Goal: Transaction & Acquisition: Purchase product/service

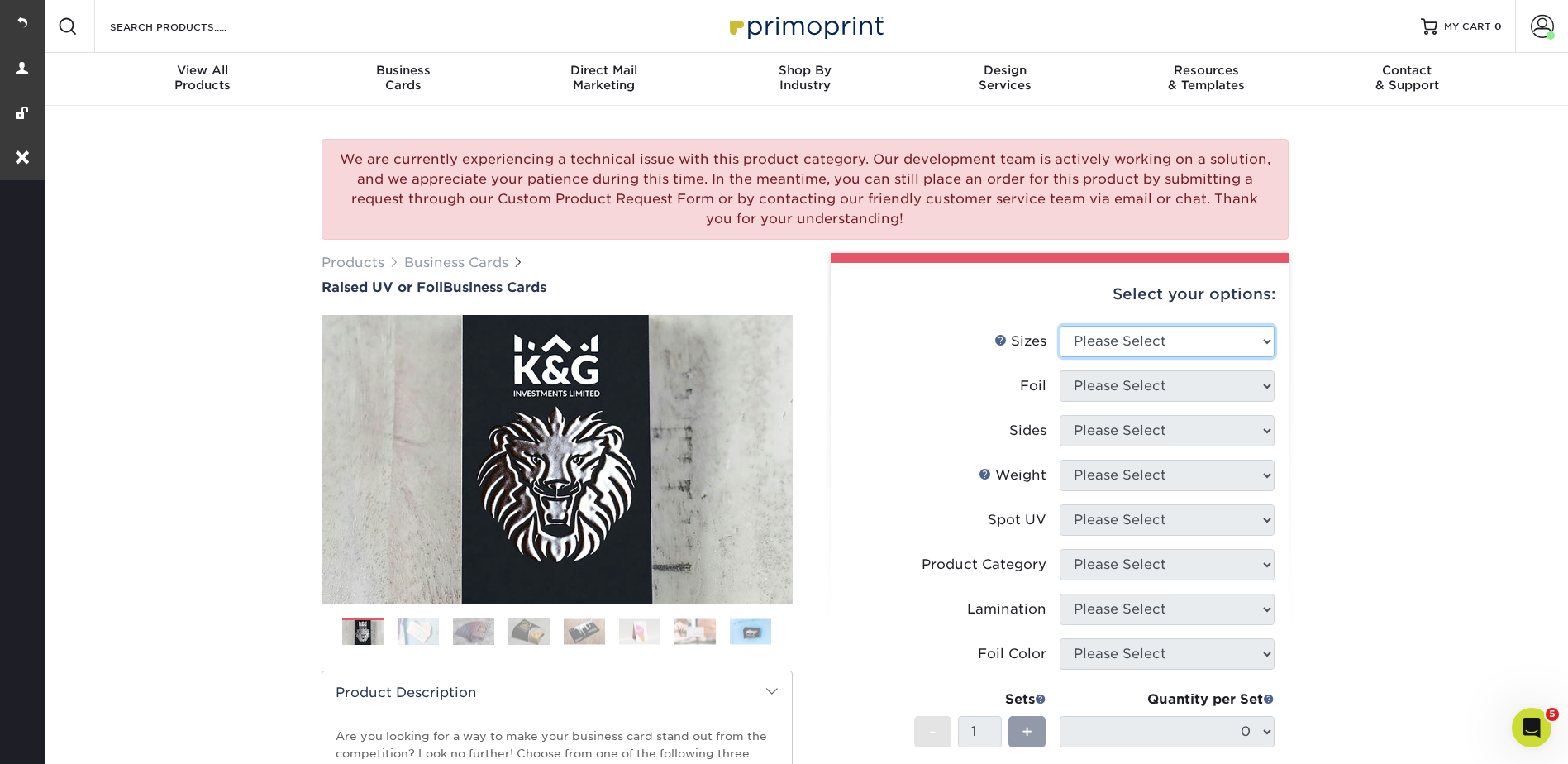
click at [1092, 340] on select "Please Select 2" x 3.5" - Standard" at bounding box center [1166, 341] width 215 height 32
select select "2.00x3.50"
click at [1059, 326] on select "Please Select 2" x 3.5" - Standard" at bounding box center [1166, 341] width 215 height 32
drag, startPoint x: 1093, startPoint y: 382, endPoint x: 1094, endPoint y: 397, distance: 15.0
click at [1093, 382] on select "Please Select No Yes" at bounding box center [1166, 386] width 215 height 32
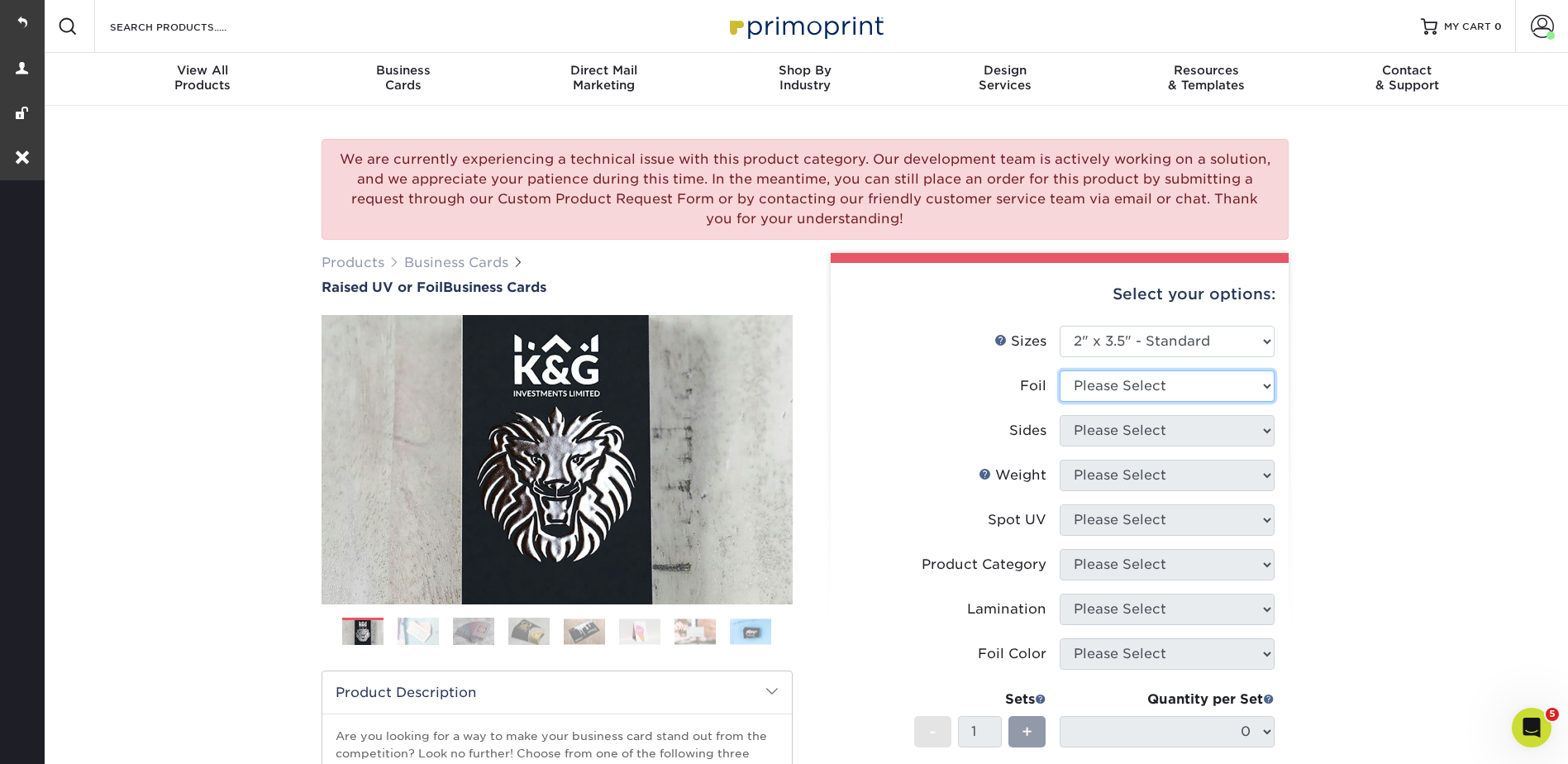
select select "0"
click at [1059, 370] on select "Please Select No Yes" at bounding box center [1166, 386] width 215 height 32
drag, startPoint x: 1078, startPoint y: 434, endPoint x: 1082, endPoint y: 448, distance: 14.6
click at [1078, 434] on select "Please Select Print Both Sides Print Front Only" at bounding box center [1166, 431] width 215 height 32
select select "13abbda7-1d64-4f25-8bb2-c179b224825d"
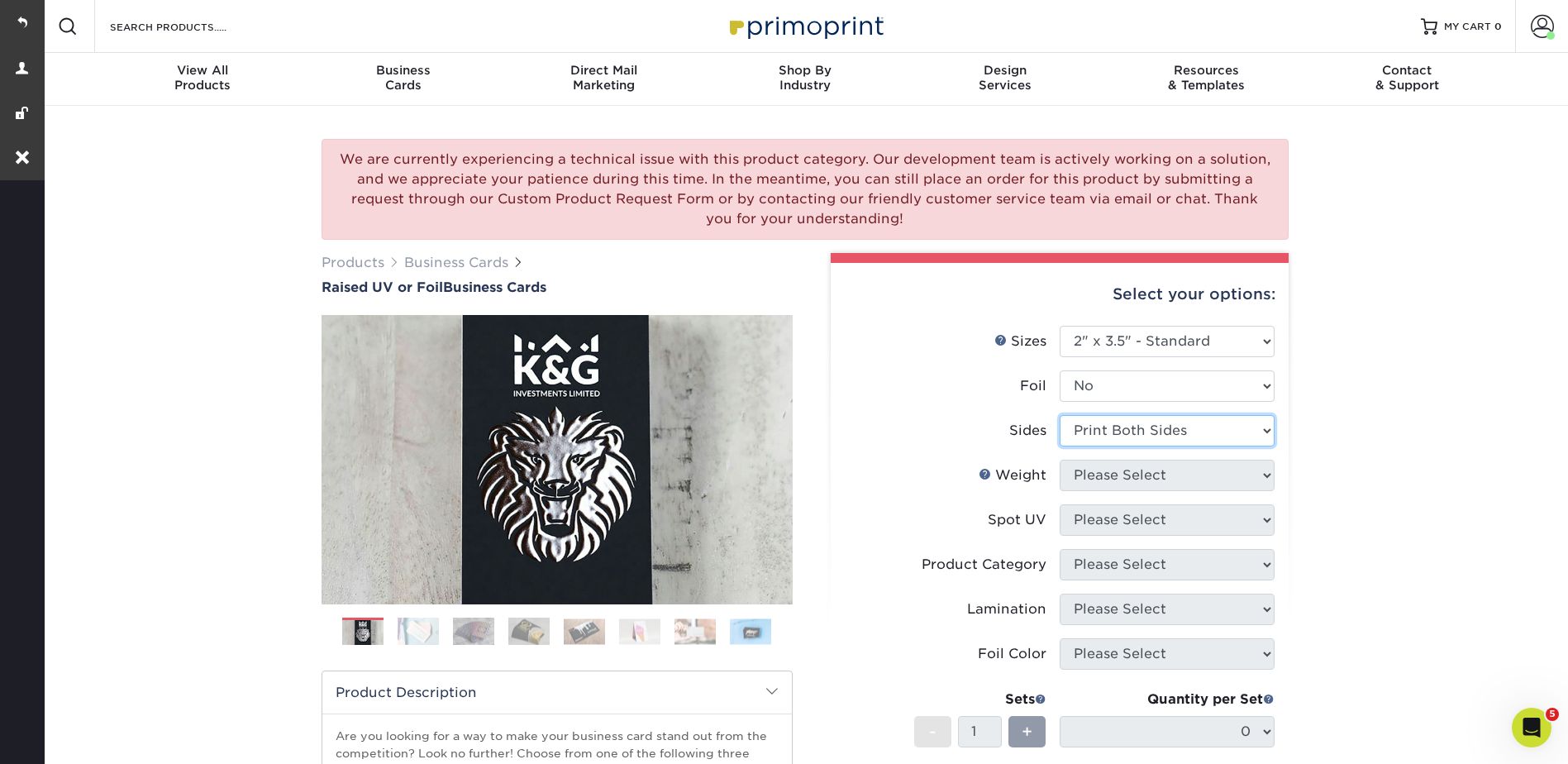
click at [1059, 416] on select "Please Select Print Both Sides Print Front Only" at bounding box center [1166, 431] width 215 height 32
drag, startPoint x: 1083, startPoint y: 472, endPoint x: 1086, endPoint y: 487, distance: 15.3
click at [1083, 472] on select "Please Select 16PT" at bounding box center [1166, 475] width 215 height 32
select select "16PT"
click at [1059, 460] on select "Please Select 16PT" at bounding box center [1166, 475] width 215 height 32
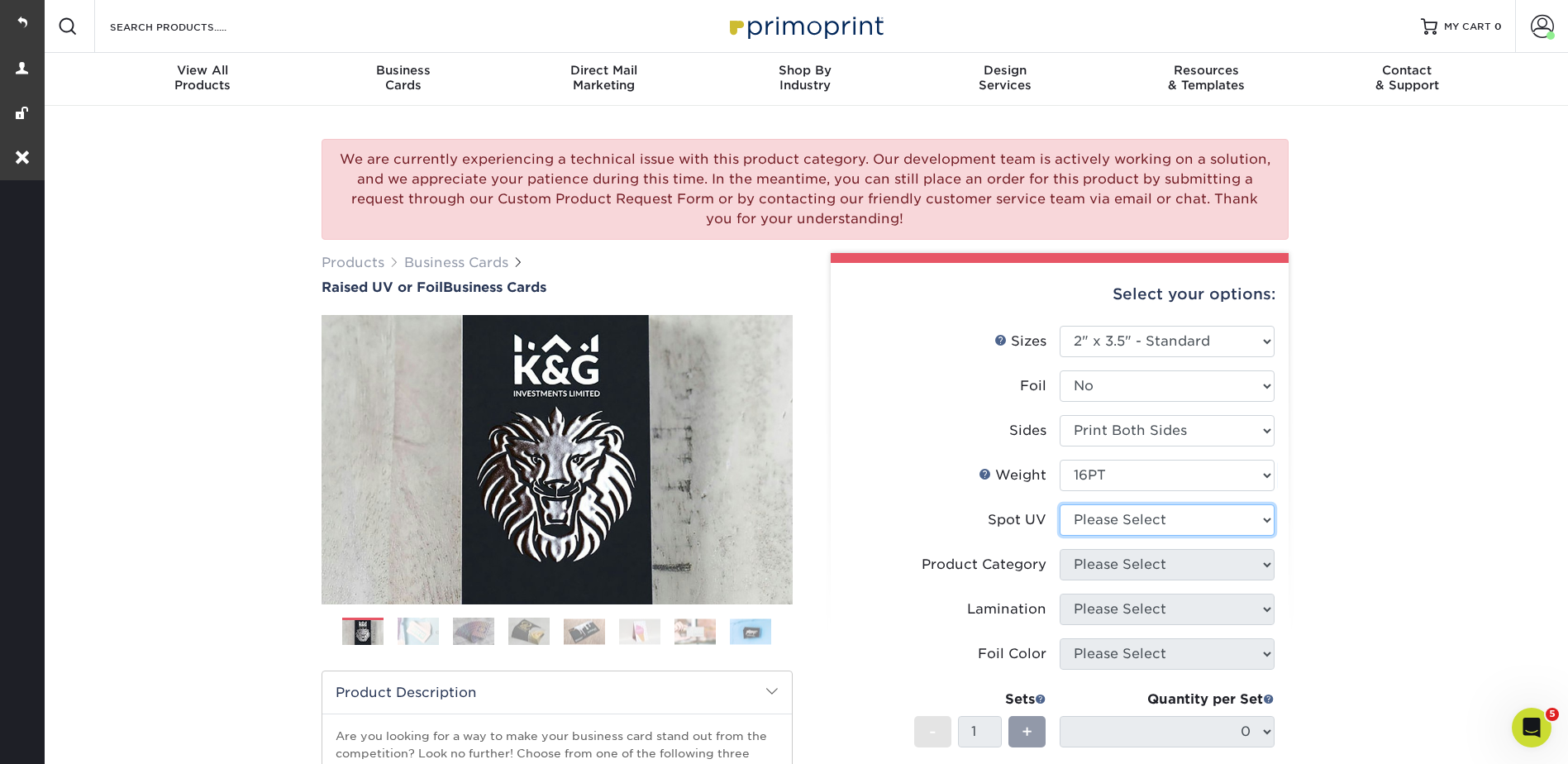
click at [1088, 514] on select "Please Select No Spot UV Front Only" at bounding box center [1166, 520] width 215 height 32
click at [1112, 514] on select "Please Select No Spot UV Front Only" at bounding box center [1166, 520] width 215 height 32
select select "1"
click at [1059, 504] on select "Please Select No Spot UV Front Only" at bounding box center [1166, 520] width 215 height 32
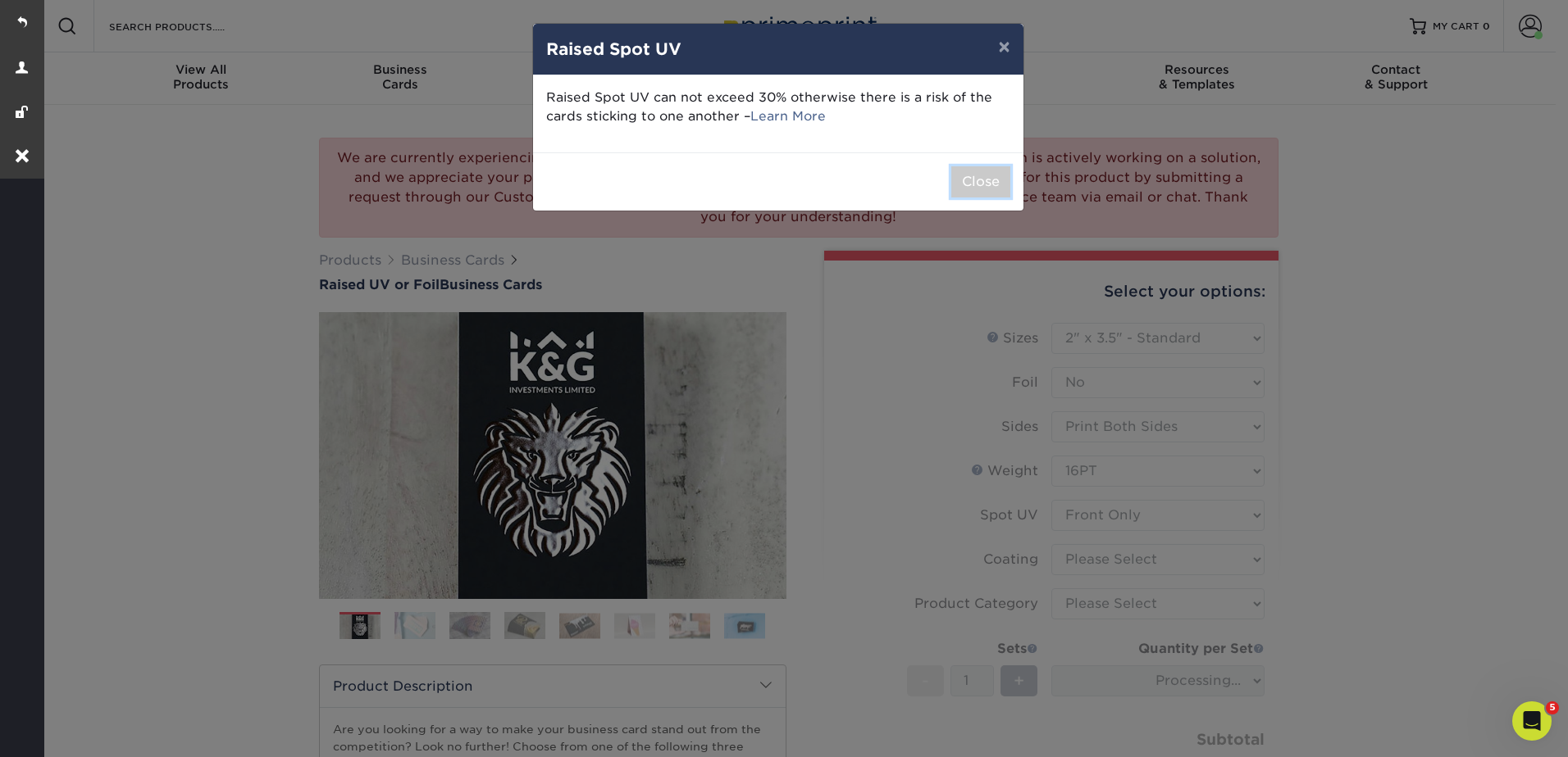
click at [977, 189] on button "Close" at bounding box center [981, 182] width 59 height 31
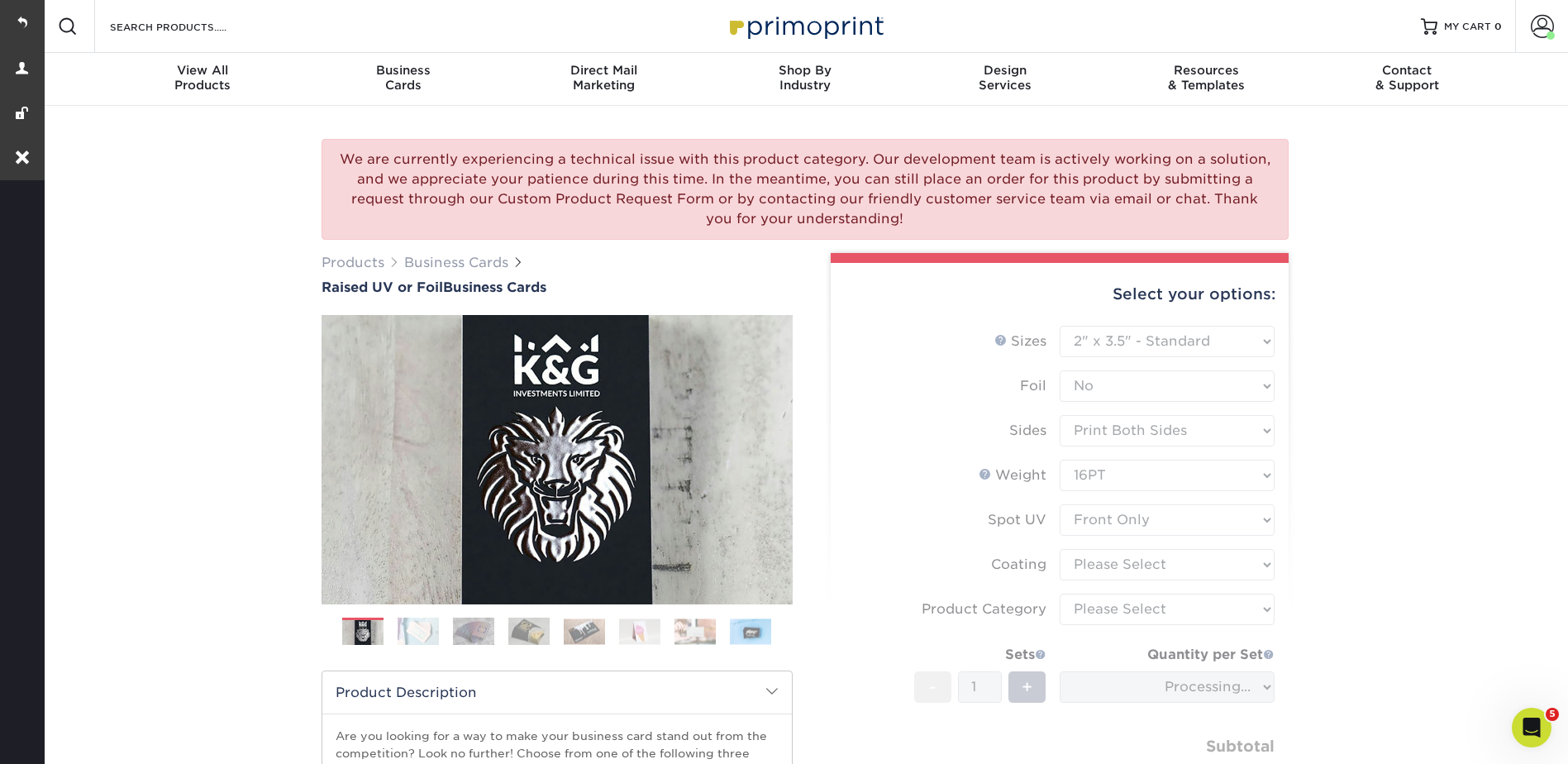
click at [1132, 556] on form "Sizes Help Sizes Please Select 2" x 3.5" - Standard Foil Please Select" at bounding box center [1060, 578] width 432 height 505
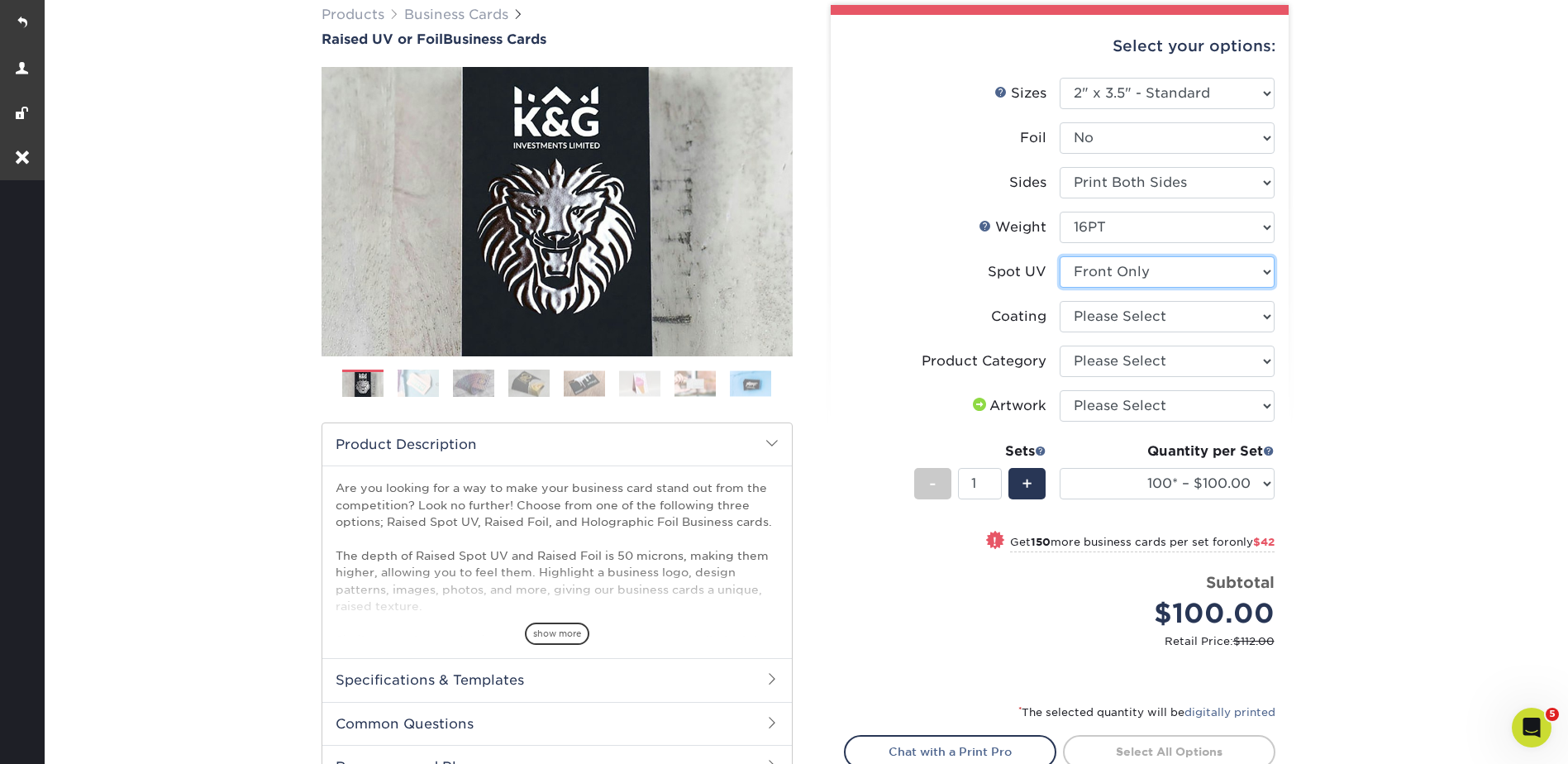
drag, startPoint x: 1080, startPoint y: 278, endPoint x: 1085, endPoint y: 288, distance: 11.2
click at [1080, 278] on select "Please Select No Spot UV Front Only" at bounding box center [1166, 272] width 215 height 32
click at [1059, 257] on select "Please Select No Spot UV Front Only" at bounding box center [1166, 272] width 215 height 32
drag, startPoint x: 1090, startPoint y: 313, endPoint x: 1096, endPoint y: 334, distance: 21.8
click at [1090, 313] on select at bounding box center [1166, 317] width 215 height 32
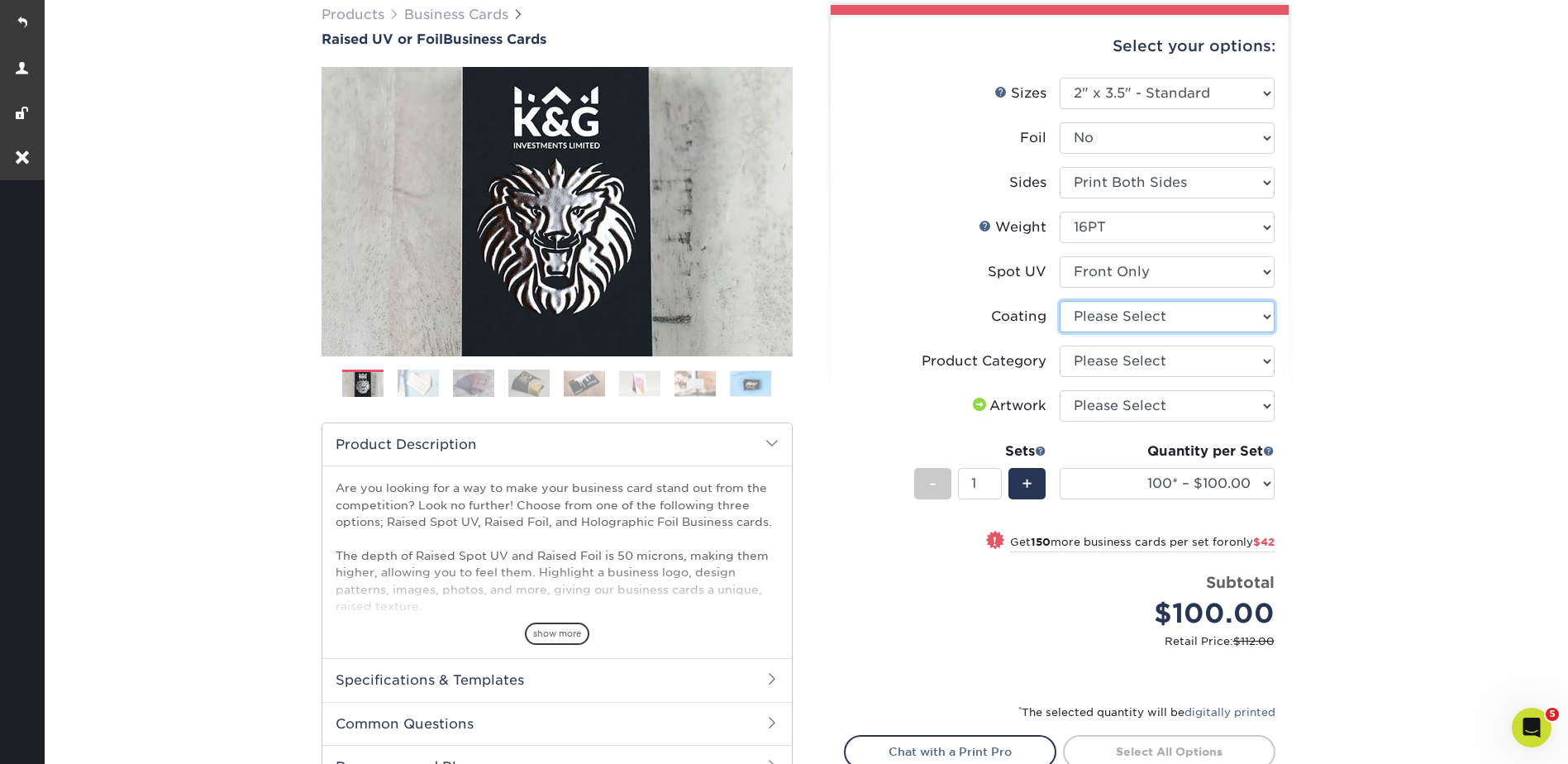
select select "3e7618de-abca-4bda-9f97-8b9129e913d8"
click at [1059, 301] on select at bounding box center [1166, 317] width 215 height 32
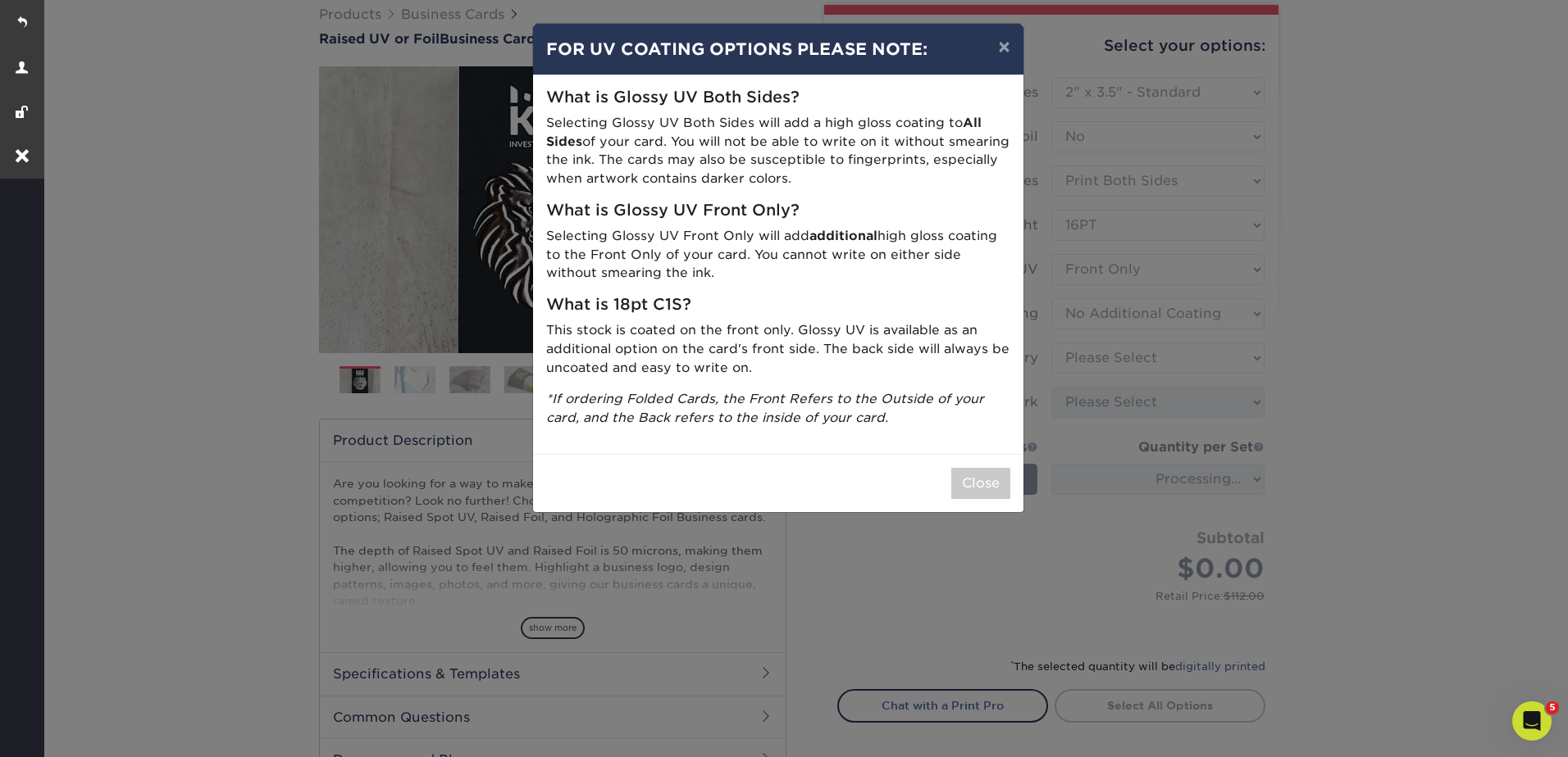
click at [1078, 356] on div "× FOR UV COATING OPTIONS PLEASE NOTE: What is Glossy UV Both Sides? Selecting G…" at bounding box center [784, 378] width 1568 height 757
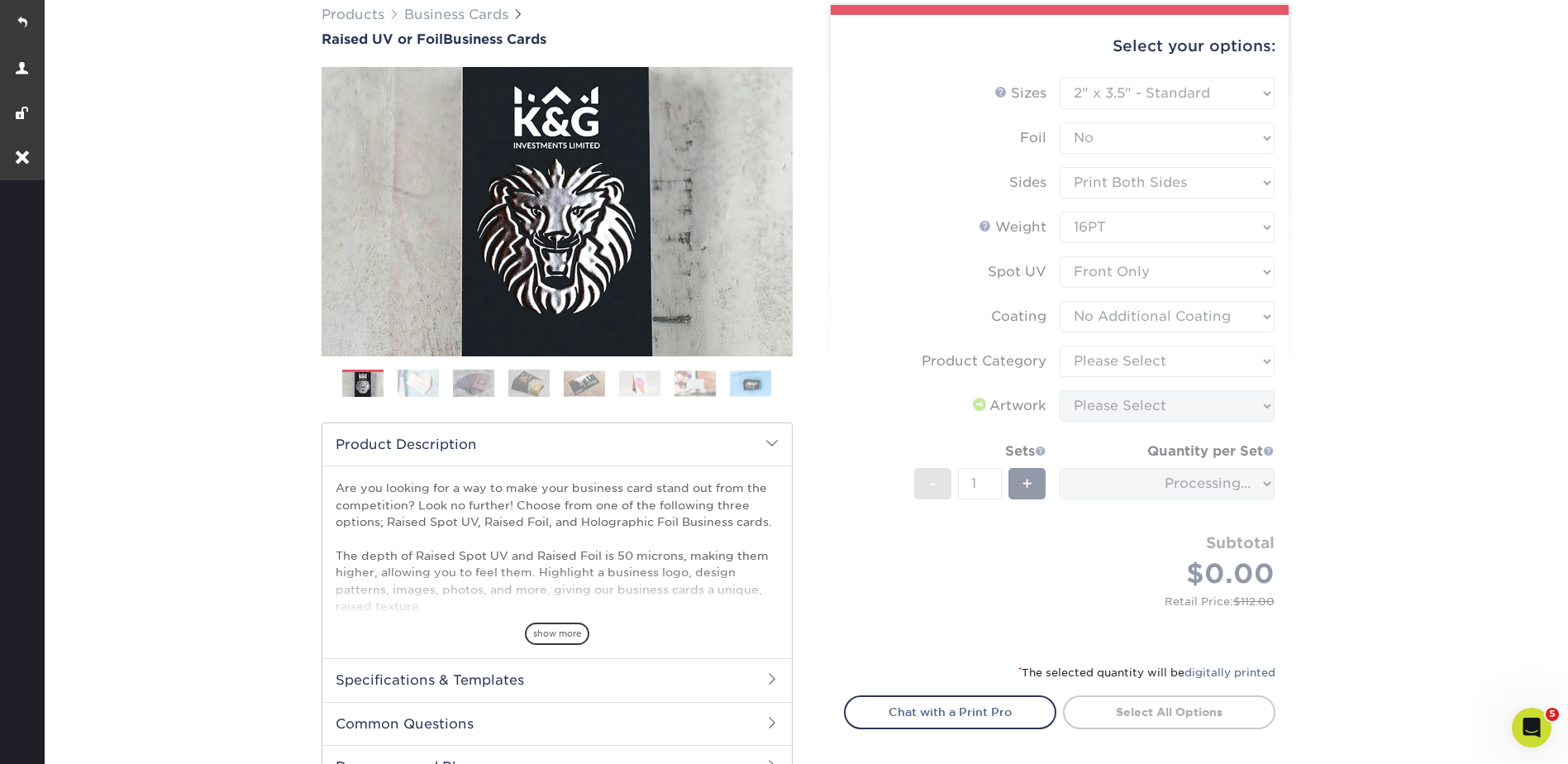
click at [1096, 366] on form "Sizes Help Sizes Please Select 2" x 3.5" - Standard Foil Please Select" at bounding box center [1060, 360] width 432 height 565
click at [1096, 363] on form "Sizes Help Sizes Please Select 2" x 3.5" - Standard Foil Please Select" at bounding box center [1060, 360] width 432 height 565
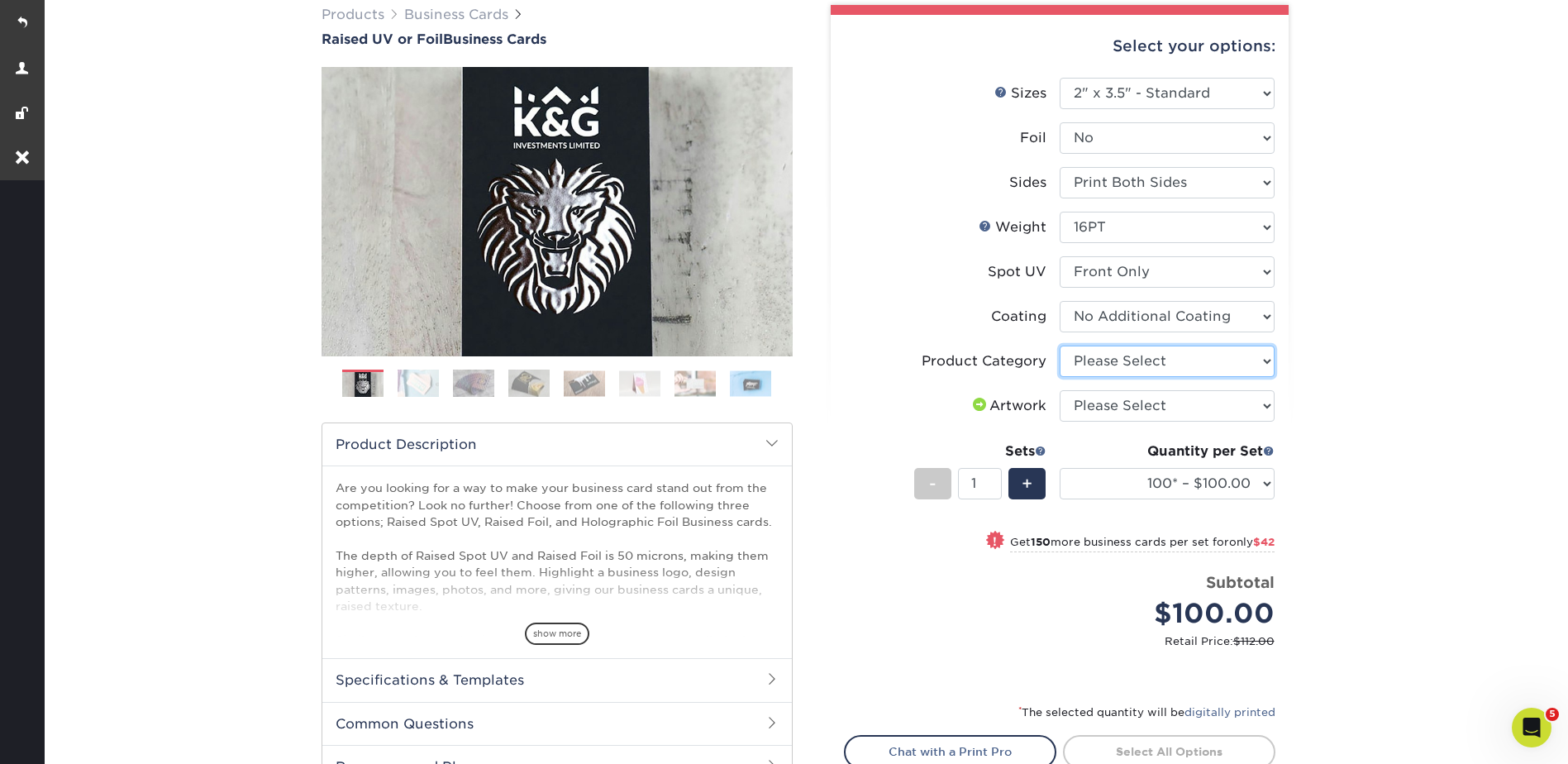
click at [1096, 363] on select "Please Select Business Cards" at bounding box center [1166, 361] width 215 height 32
select select "3b5148f1-0588-4f88-a218-97bcfdce65c1"
click at [1059, 346] on select "Please Select Business Cards" at bounding box center [1166, 361] width 215 height 32
click at [1091, 402] on select "Please Select I will upload files I need a design - $100" at bounding box center [1166, 406] width 215 height 32
select select "upload"
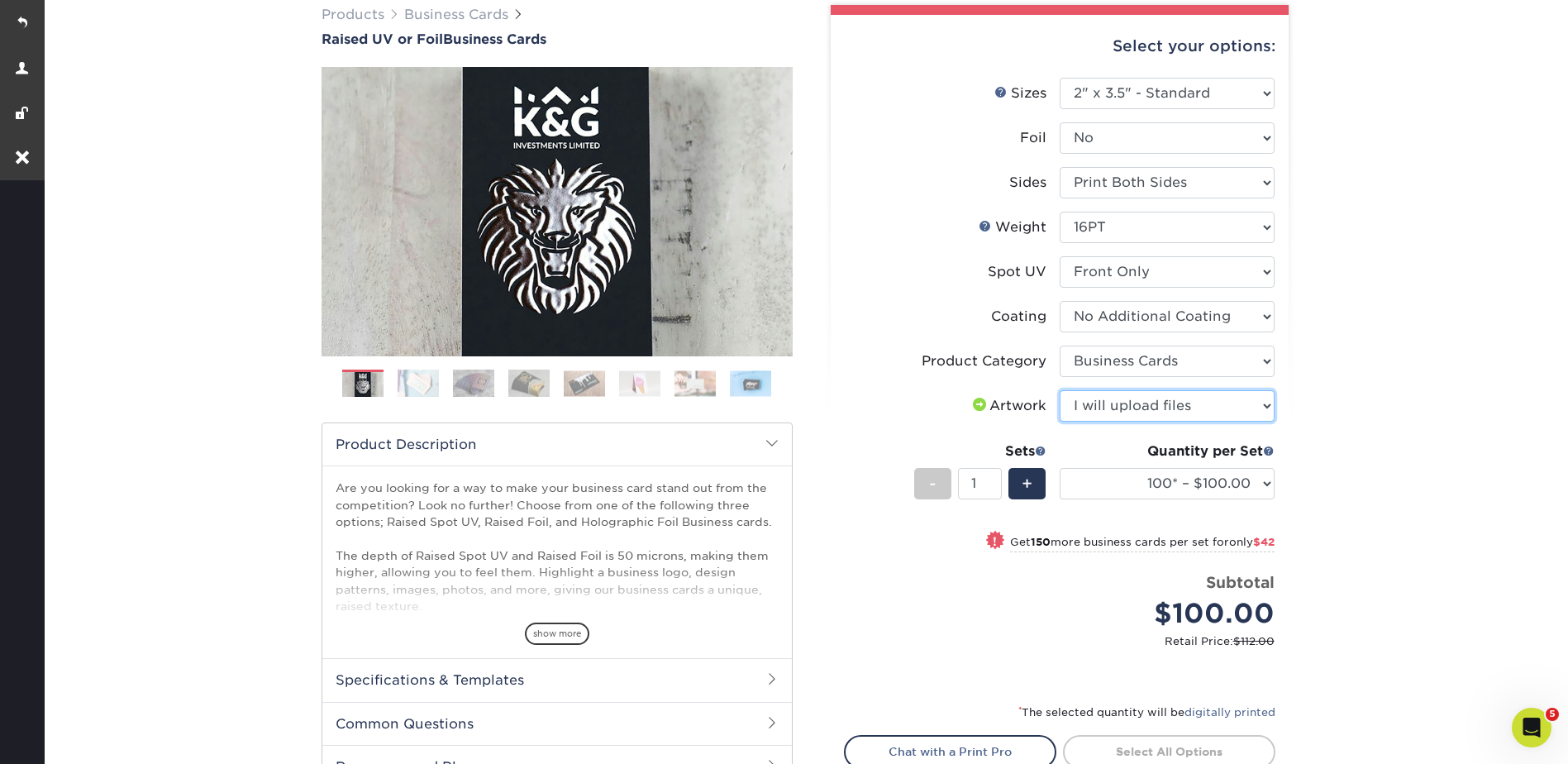
click at [1059, 390] on select "Please Select I will upload files I need a design - $100" at bounding box center [1166, 406] width 215 height 32
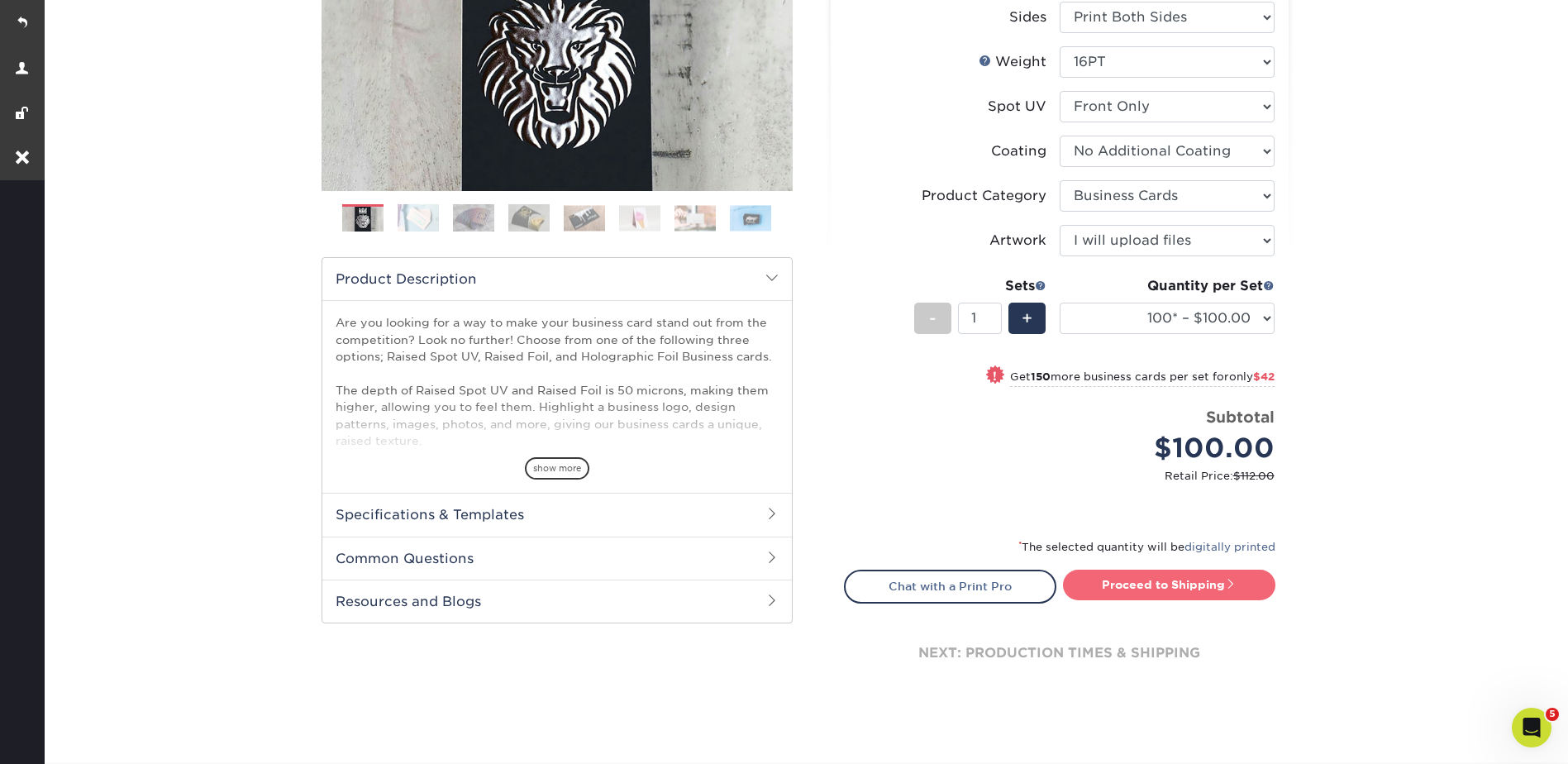
click at [1147, 596] on link "Proceed to Shipping" at bounding box center [1169, 584] width 212 height 30
type input "Set 1"
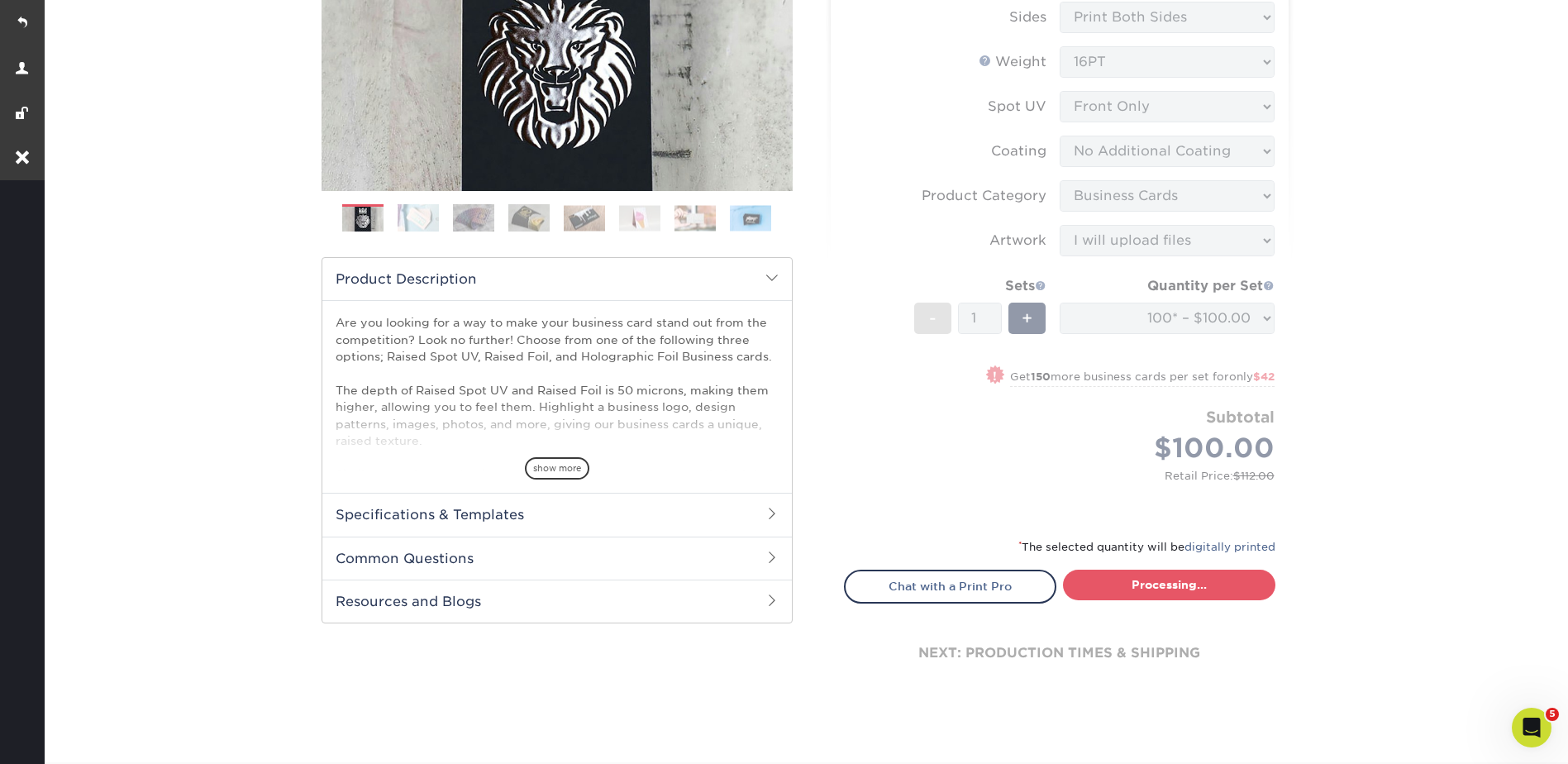
select select "52069502-5f9e-478c-8054-338319a33c46"
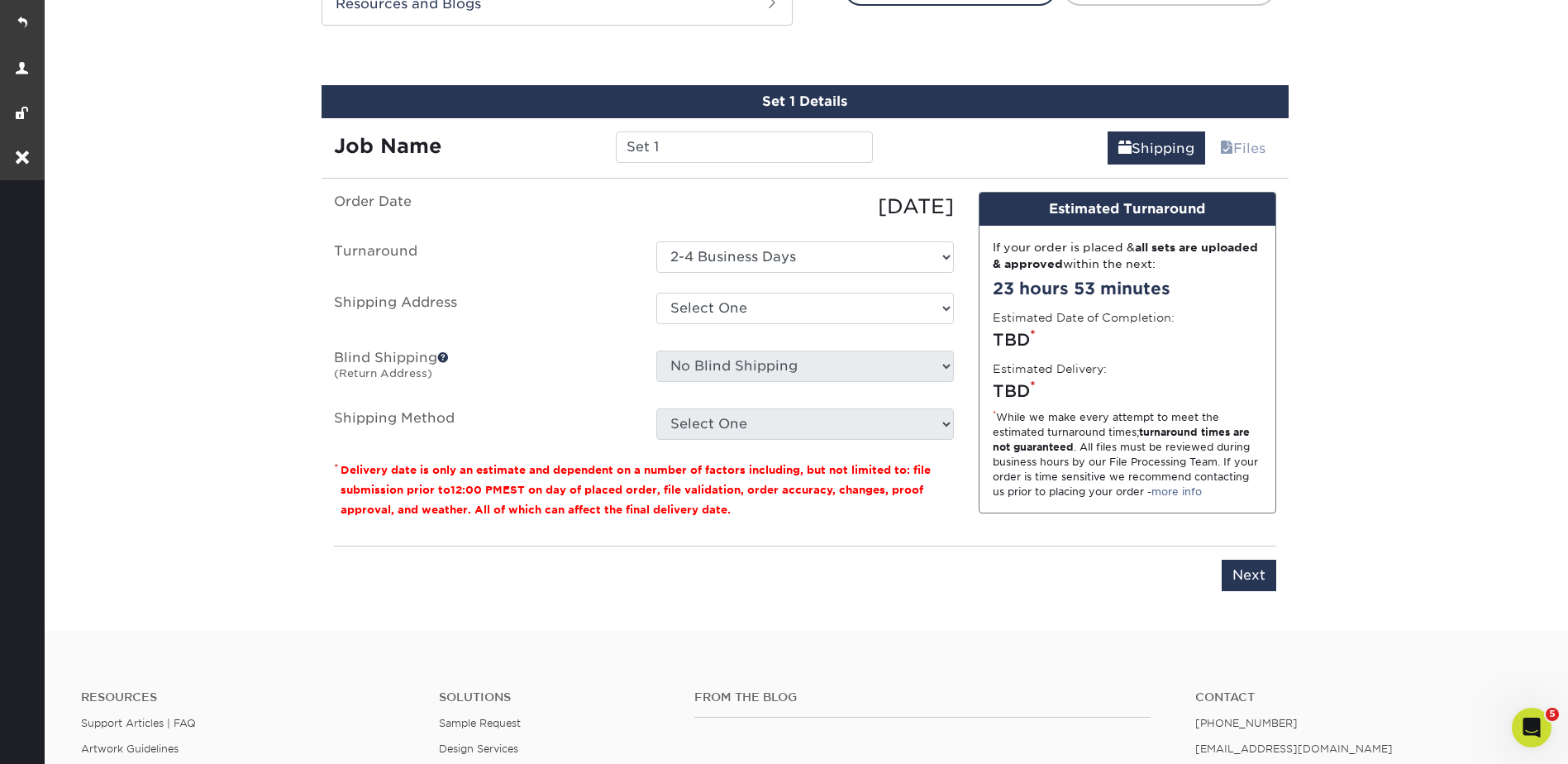
scroll to position [1029, 0]
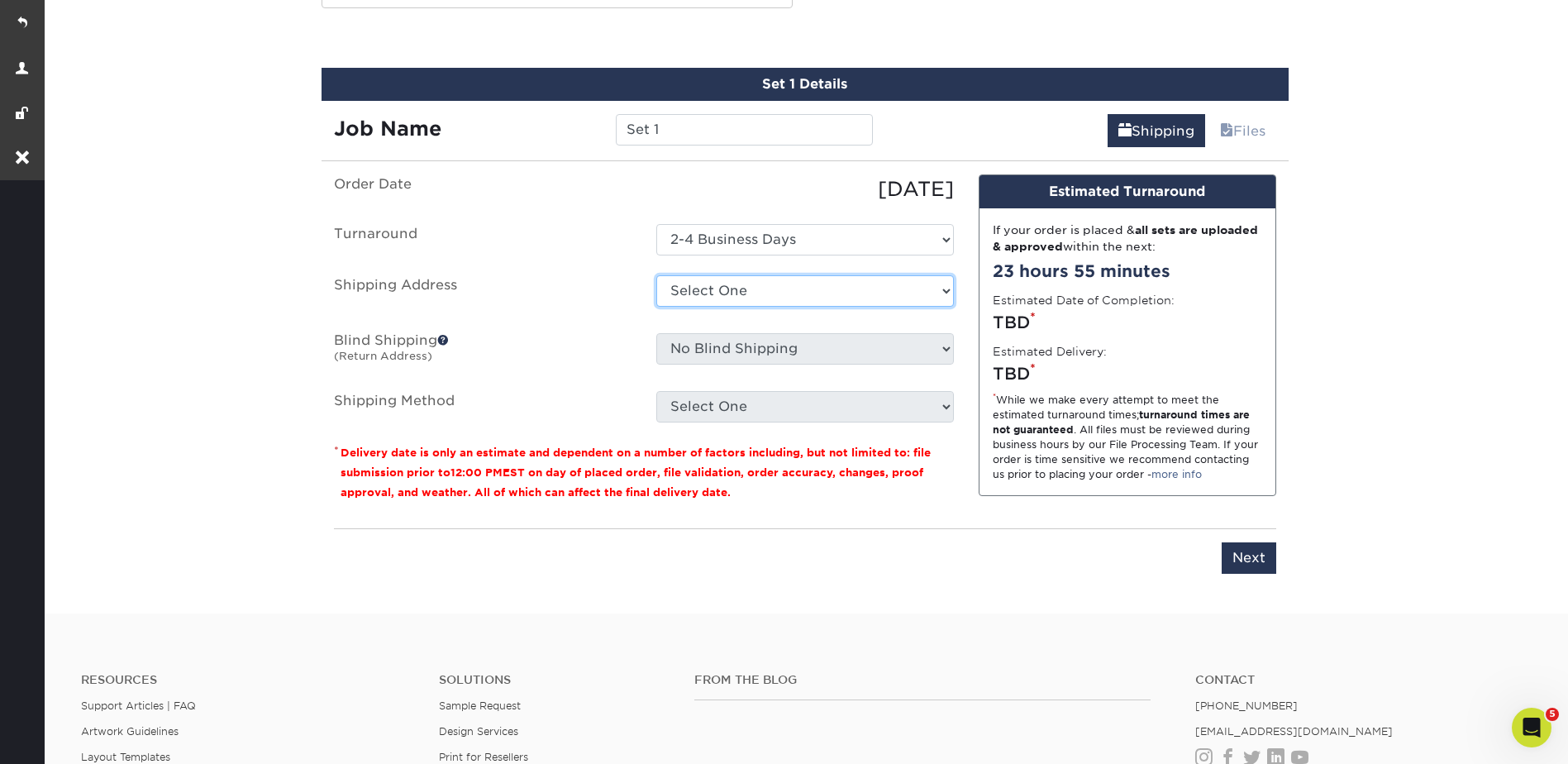
click at [696, 293] on select "Select One Office Office + Add New Address" at bounding box center [805, 290] width 297 height 32
select select "259364"
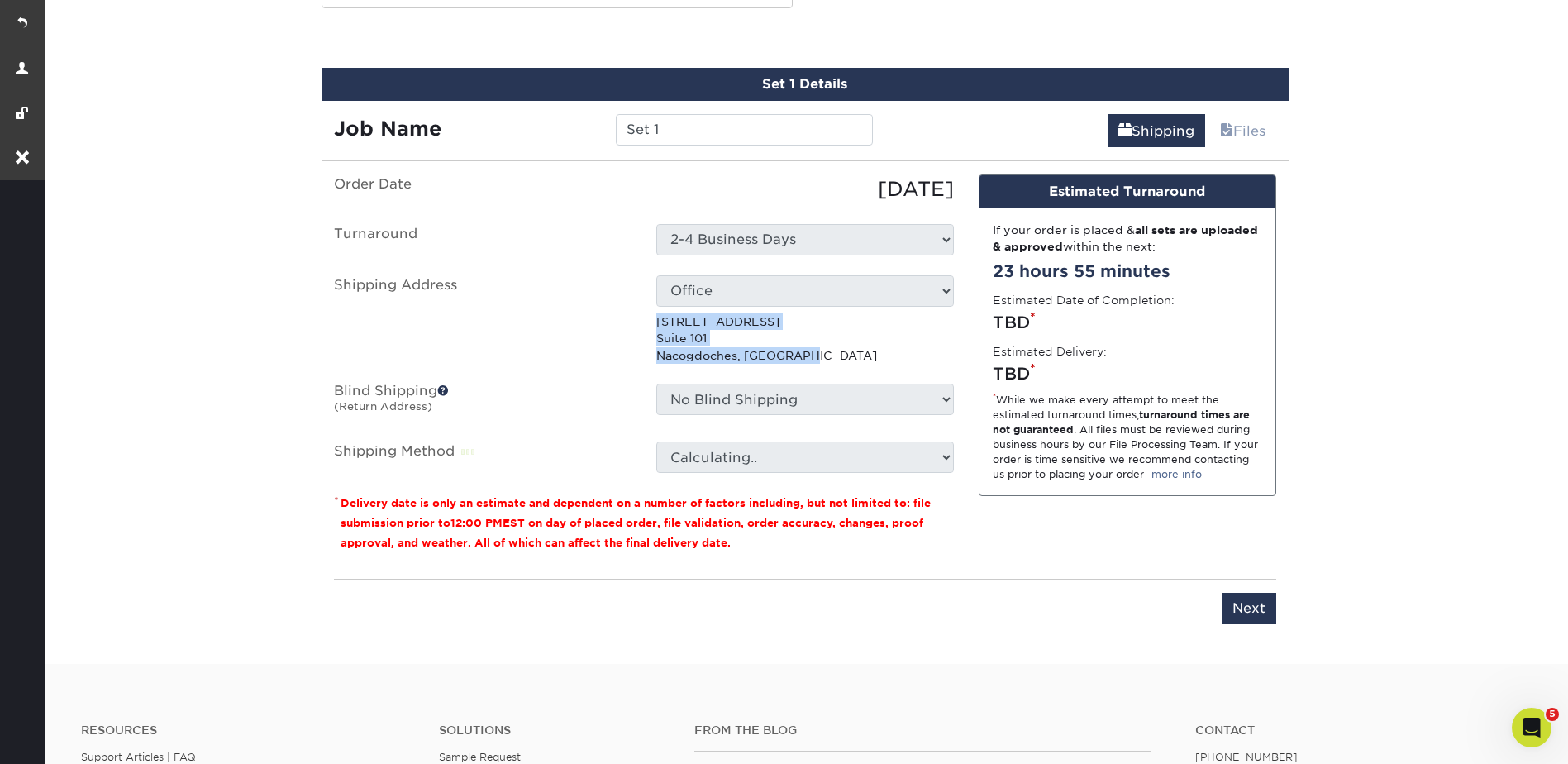
drag, startPoint x: 800, startPoint y: 355, endPoint x: 648, endPoint y: 327, distance: 154.6
click at [648, 327] on div "Select One Office Office + Add New Address [STREET_ADDRESS]" at bounding box center [804, 319] width 322 height 89
copy p "[STREET_ADDRESS]"
